Goal: Task Accomplishment & Management: Use online tool/utility

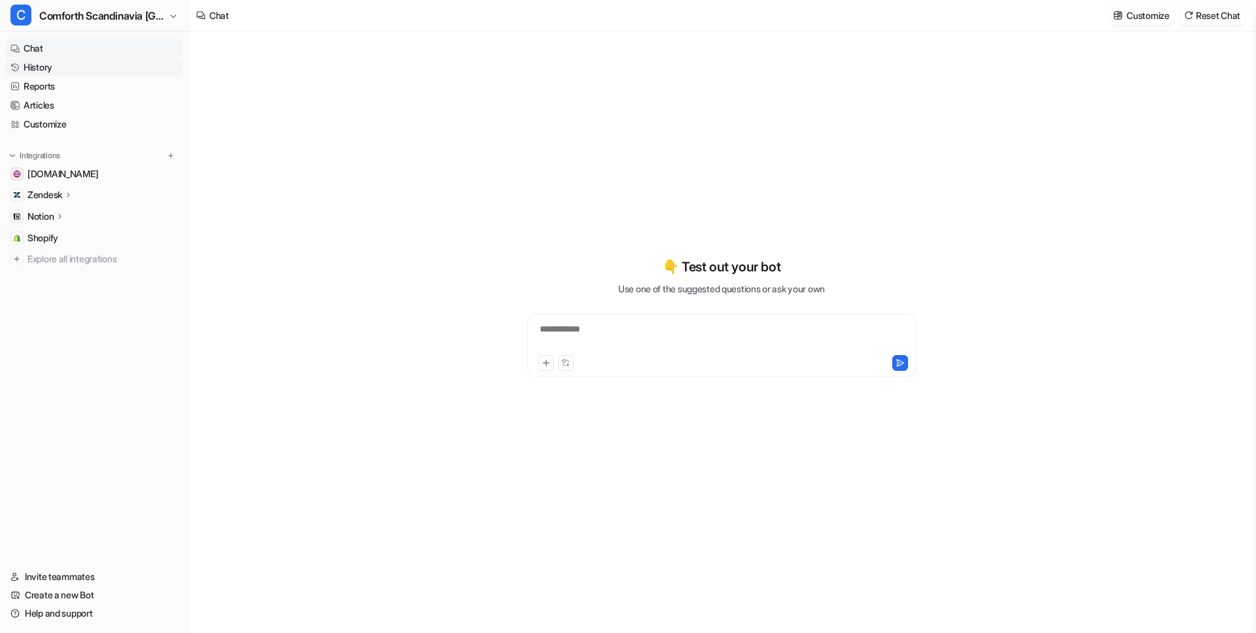
click at [53, 68] on link "History" at bounding box center [93, 67] width 177 height 18
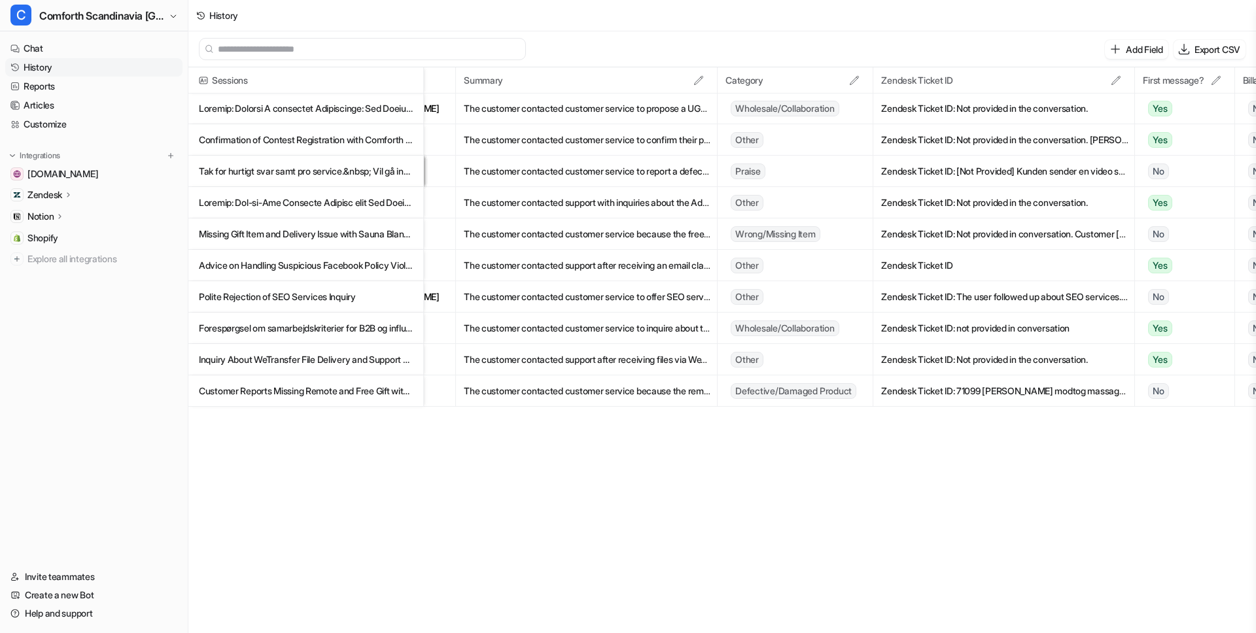
scroll to position [0, 960]
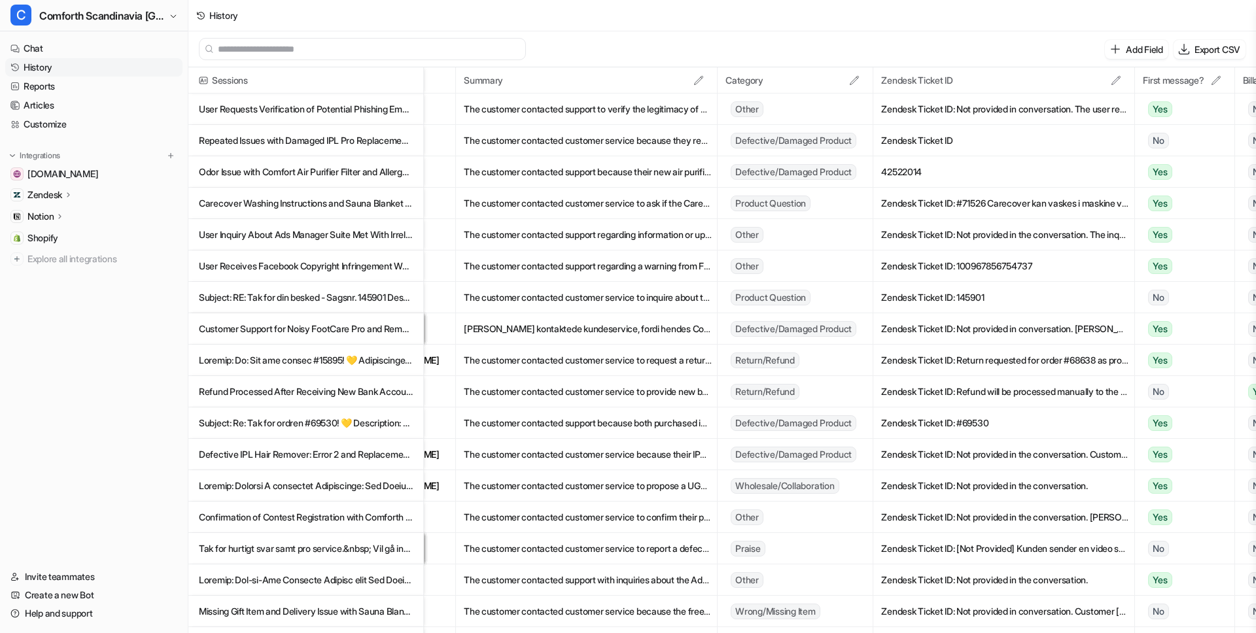
click at [1119, 80] on icon at bounding box center [1116, 80] width 10 height 10
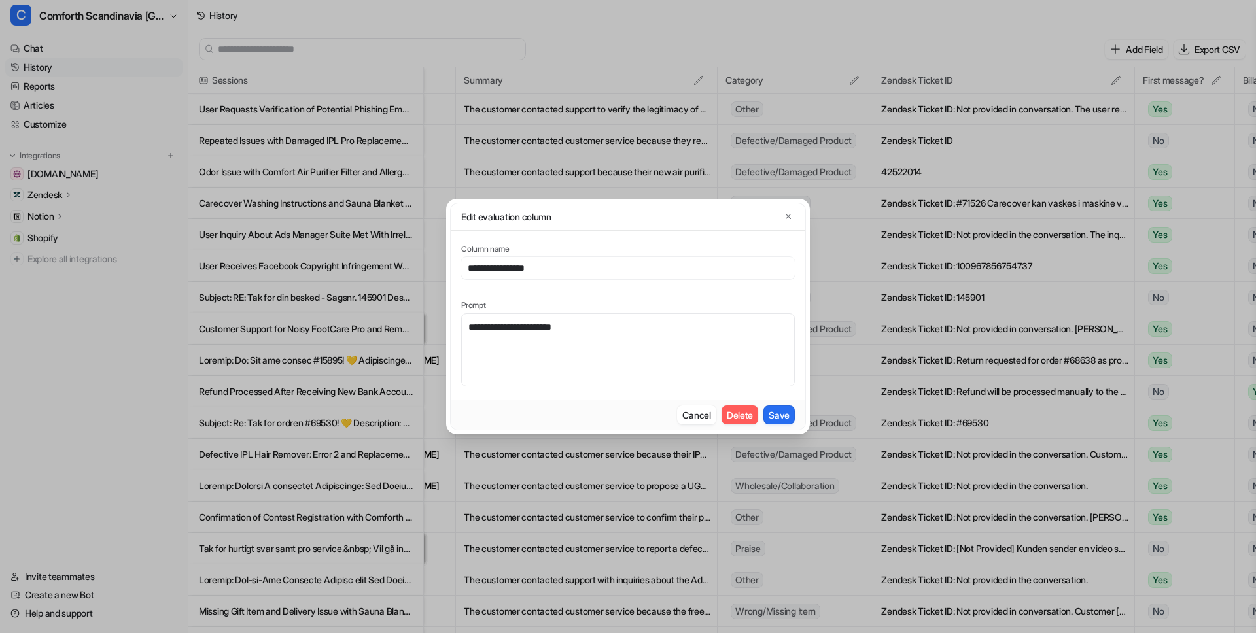
click at [744, 410] on button "Delete" at bounding box center [740, 415] width 37 height 19
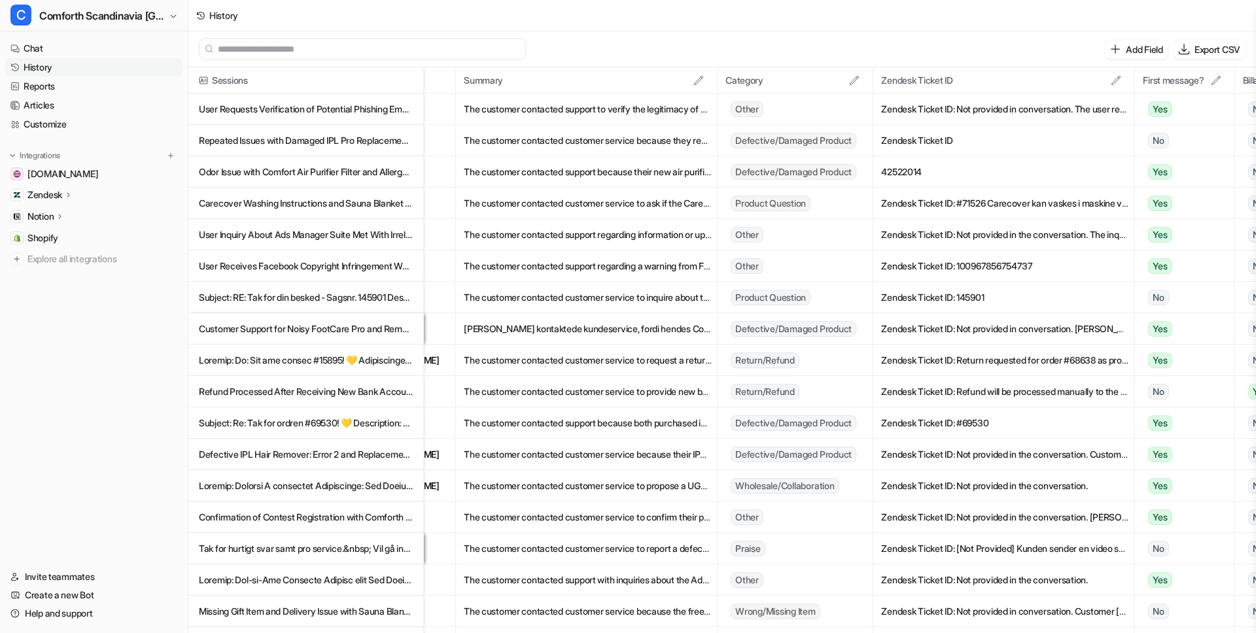
scroll to position [0, 822]
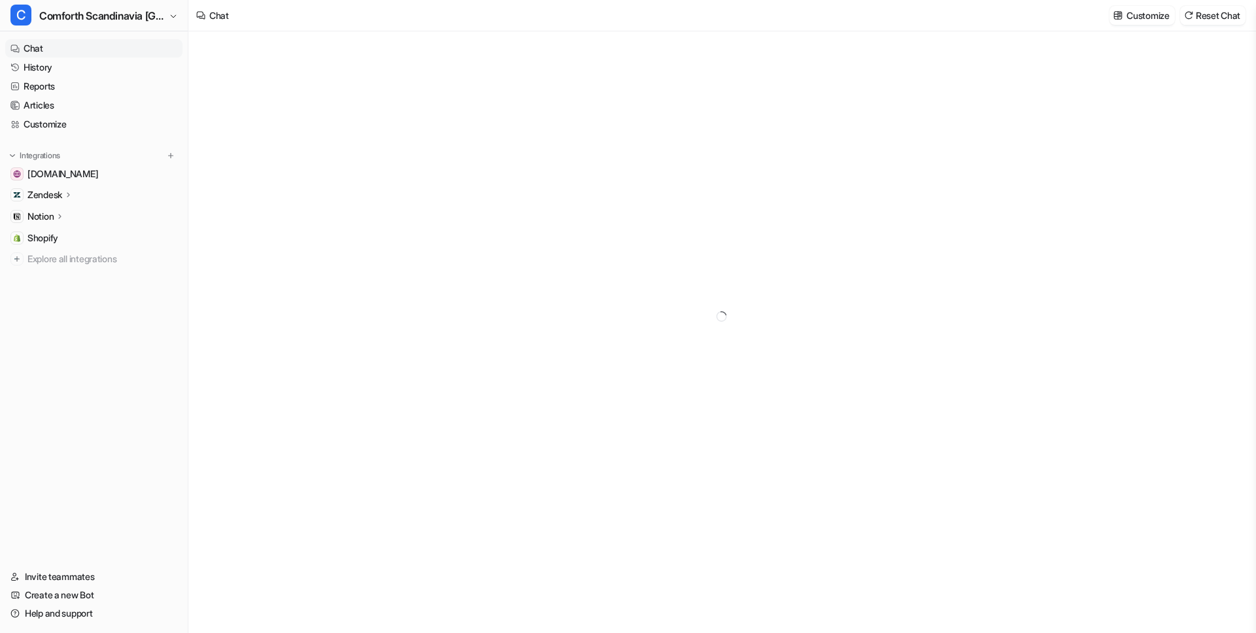
type textarea "**********"
